Goal: Transaction & Acquisition: Purchase product/service

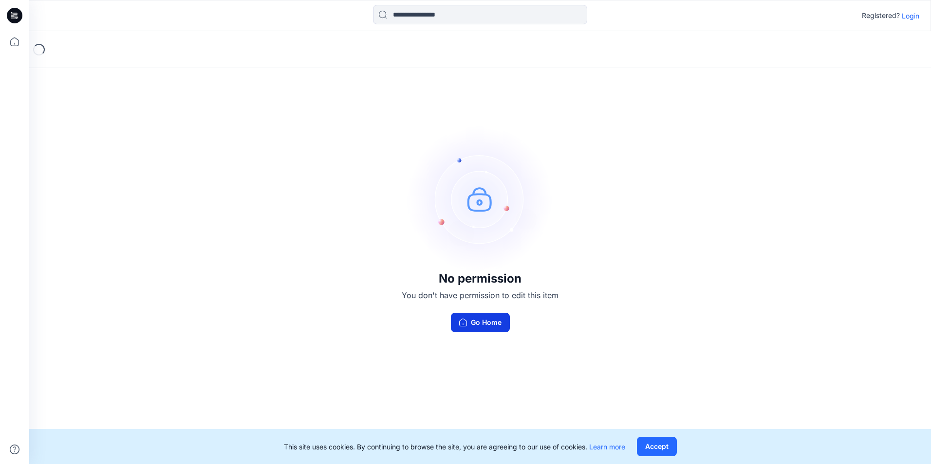
click at [484, 324] on button "Go Home" at bounding box center [480, 322] width 59 height 19
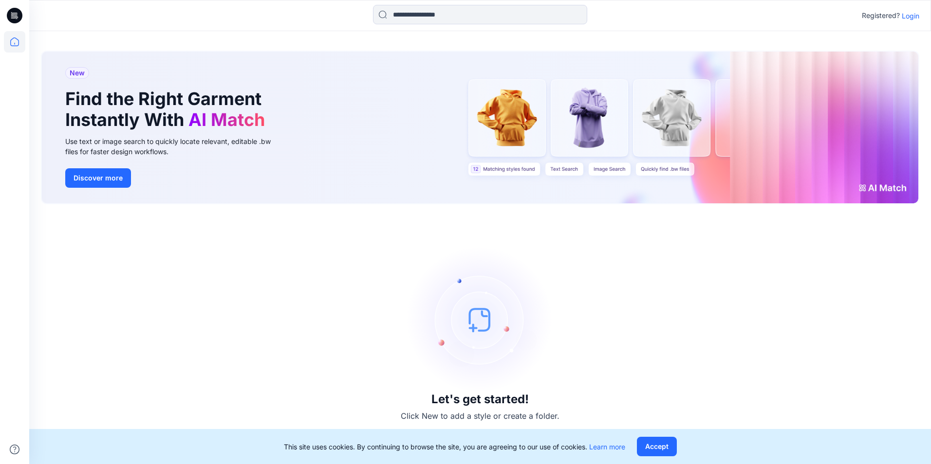
click at [483, 327] on img at bounding box center [480, 320] width 146 height 146
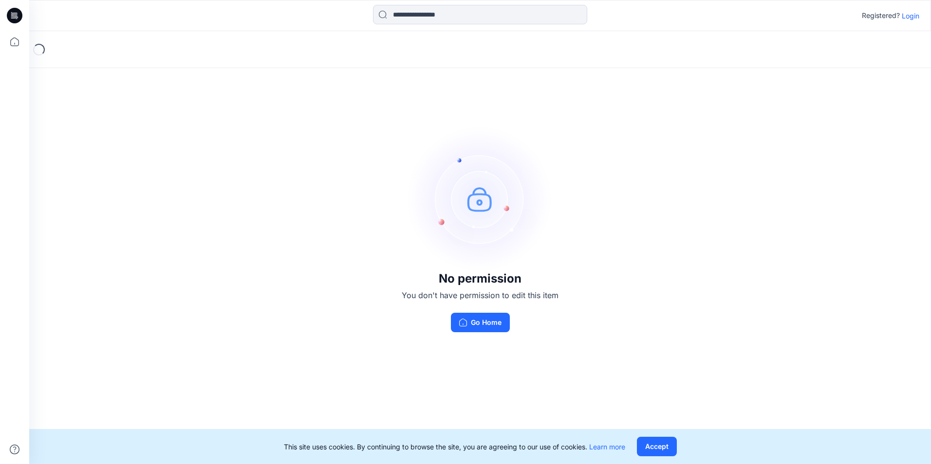
click at [908, 20] on p "Login" at bounding box center [911, 16] width 18 height 10
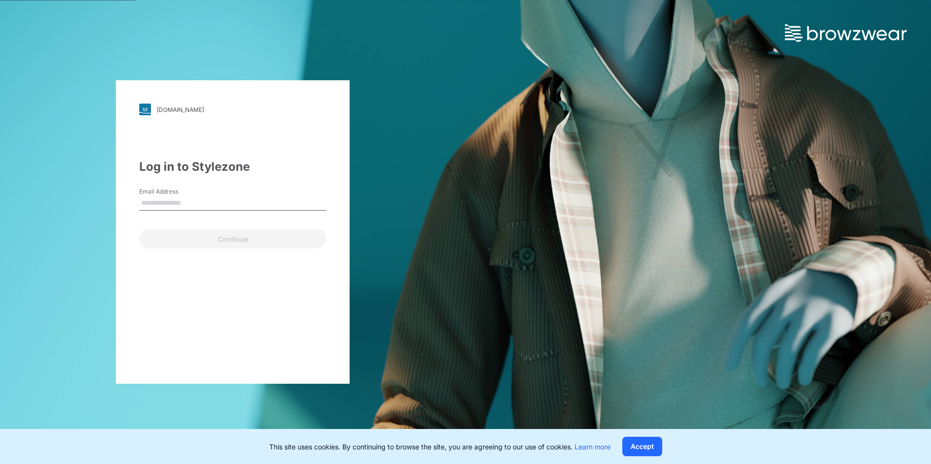
click at [259, 208] on input "Email Address" at bounding box center [232, 203] width 187 height 15
click at [247, 203] on input "Email Address" at bounding box center [232, 203] width 187 height 15
click at [252, 199] on input "Email Address" at bounding box center [232, 203] width 187 height 15
paste input "**********"
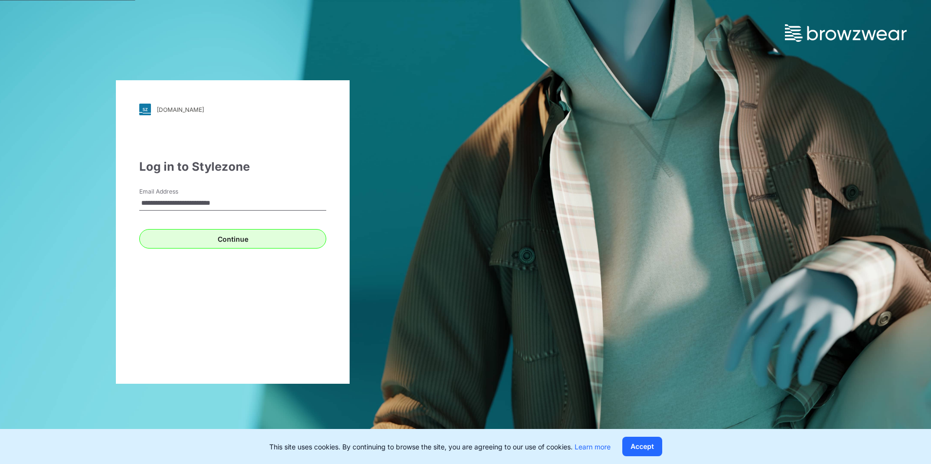
type input "**********"
click at [242, 248] on button "Continue" at bounding box center [232, 238] width 187 height 19
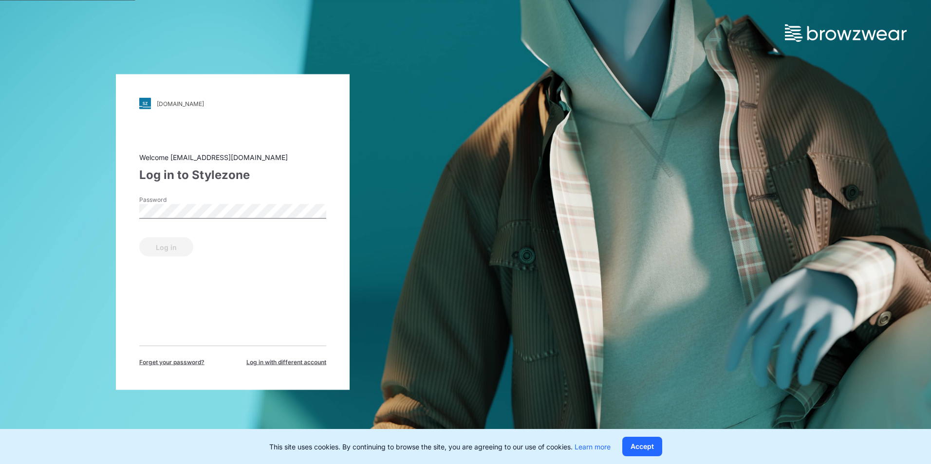
click at [240, 203] on div "Password" at bounding box center [232, 210] width 187 height 29
click at [164, 244] on button "Log in" at bounding box center [166, 247] width 54 height 19
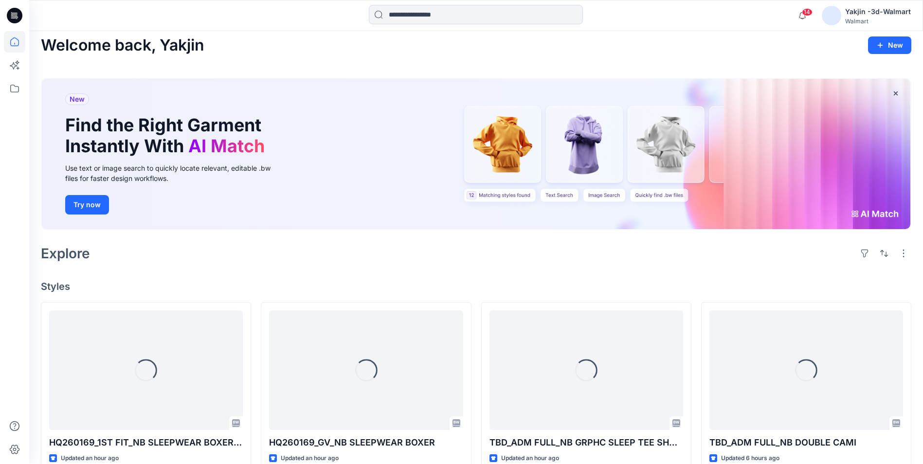
scroll to position [146, 0]
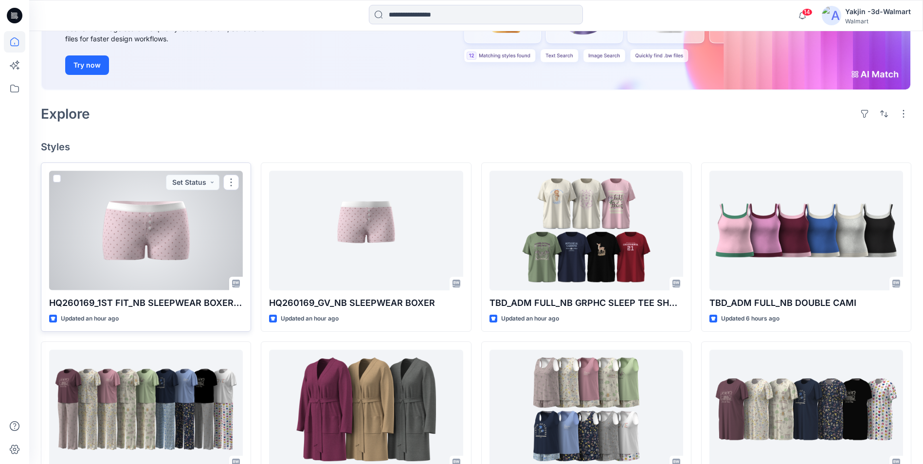
click at [160, 254] on div at bounding box center [146, 230] width 194 height 119
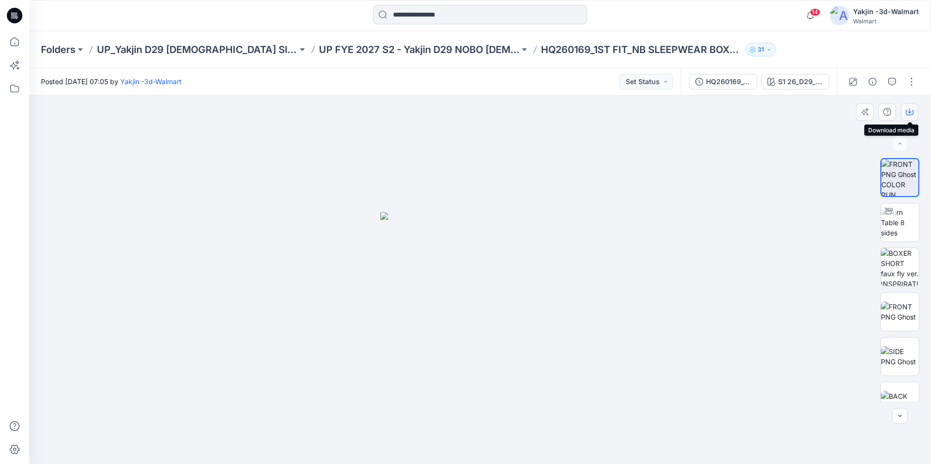
click at [913, 110] on button "button" at bounding box center [910, 112] width 18 height 18
